Goal: Find specific page/section: Find specific page/section

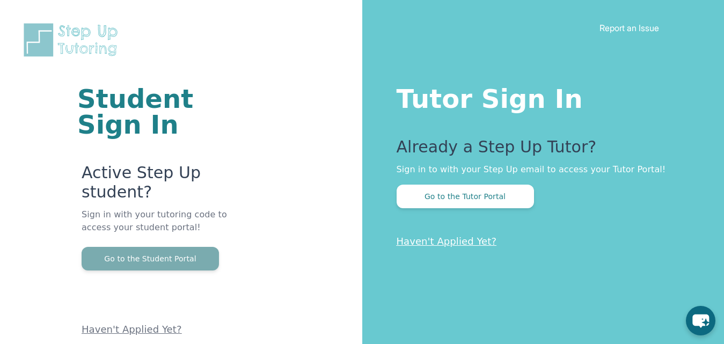
click at [176, 260] on button "Go to the Student Portal" at bounding box center [150, 259] width 137 height 24
click at [159, 248] on button "Go to the Student Portal" at bounding box center [150, 259] width 137 height 24
click at [162, 256] on button "Go to the Student Portal" at bounding box center [150, 259] width 137 height 24
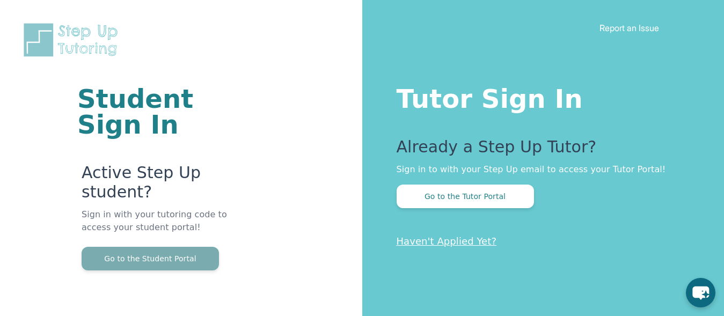
click at [165, 252] on button "Go to the Student Portal" at bounding box center [150, 259] width 137 height 24
